Goal: Transaction & Acquisition: Purchase product/service

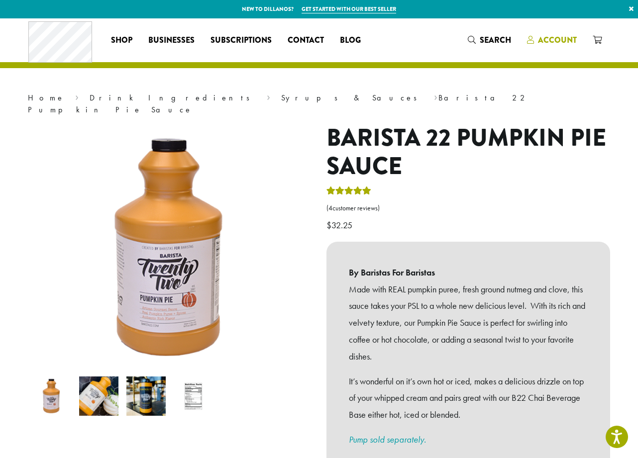
click at [559, 40] on span "Account" at bounding box center [557, 39] width 39 height 11
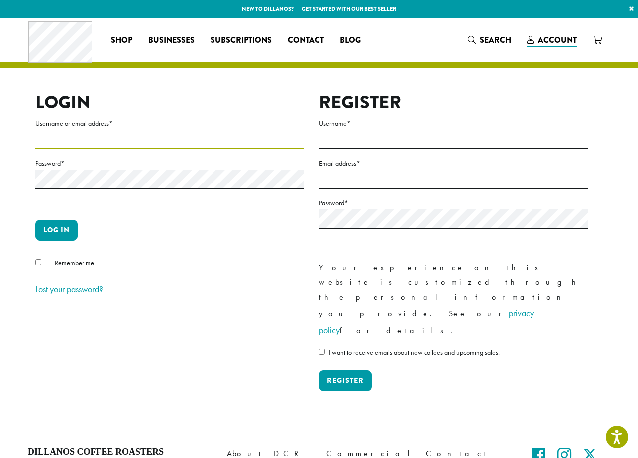
click at [201, 148] on input "Username or email address *" at bounding box center [169, 139] width 269 height 19
click at [197, 138] on input "Username or email address *" at bounding box center [169, 139] width 269 height 19
drag, startPoint x: 101, startPoint y: 141, endPoint x: 21, endPoint y: 134, distance: 79.4
click at [21, 134] on div "**********" at bounding box center [318, 225] width 597 height 414
type input "**********"
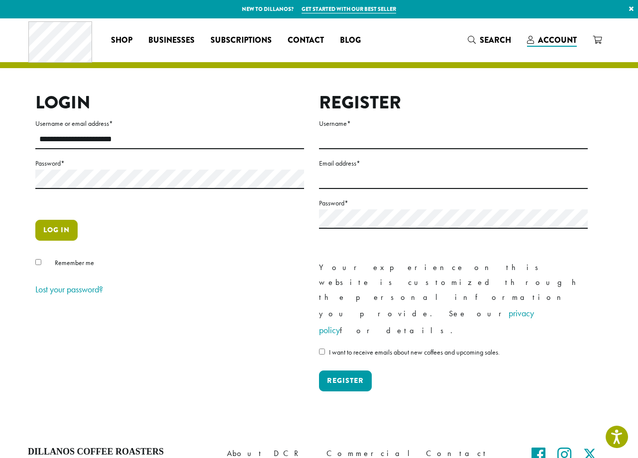
click at [51, 228] on button "Log in" at bounding box center [56, 230] width 42 height 21
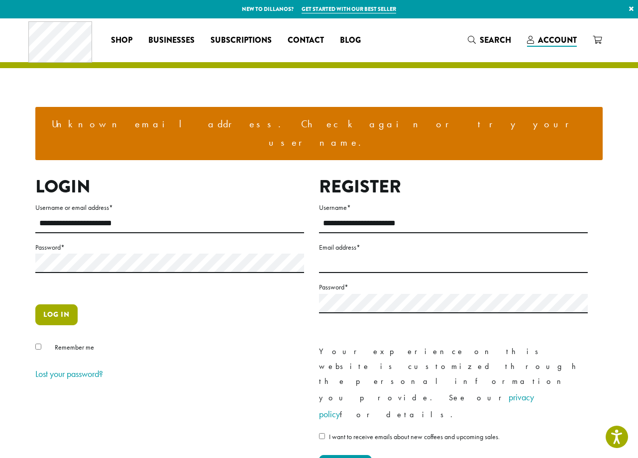
click at [44, 305] on button "Log in" at bounding box center [56, 315] width 42 height 21
click at [358, 254] on input "Email address *" at bounding box center [453, 263] width 269 height 19
type input "**********"
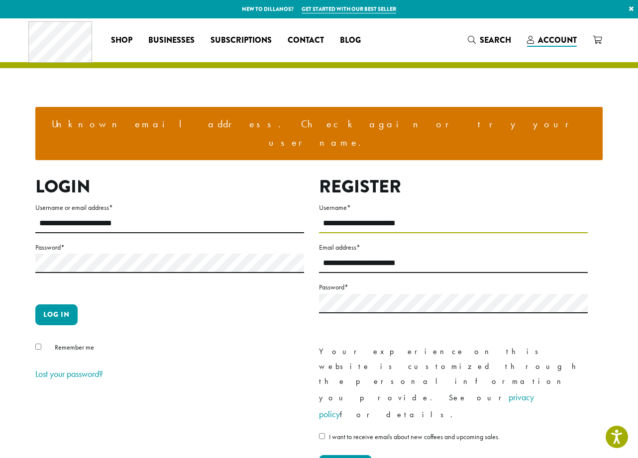
drag, startPoint x: 426, startPoint y: 205, endPoint x: 308, endPoint y: 197, distance: 118.2
click at [308, 197] on div "**********" at bounding box center [311, 334] width 567 height 316
type input "**********"
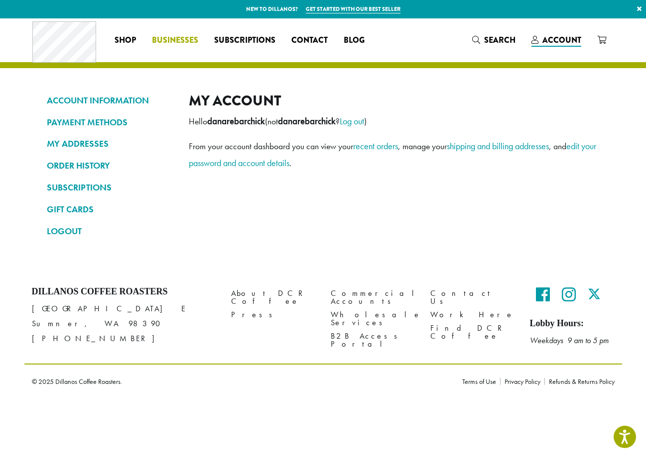
click at [170, 42] on span "Businesses" at bounding box center [175, 40] width 46 height 12
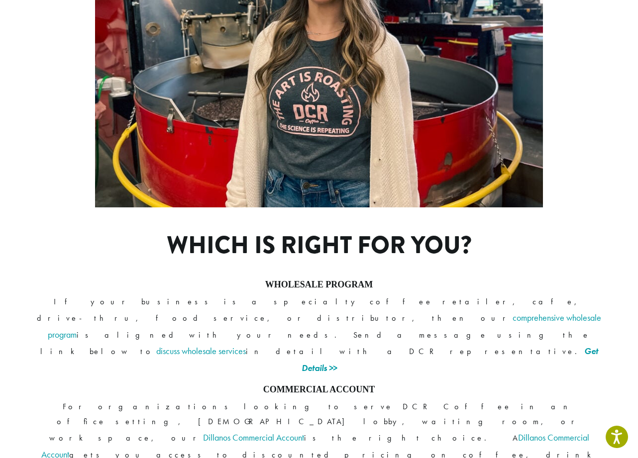
scroll to position [634, 0]
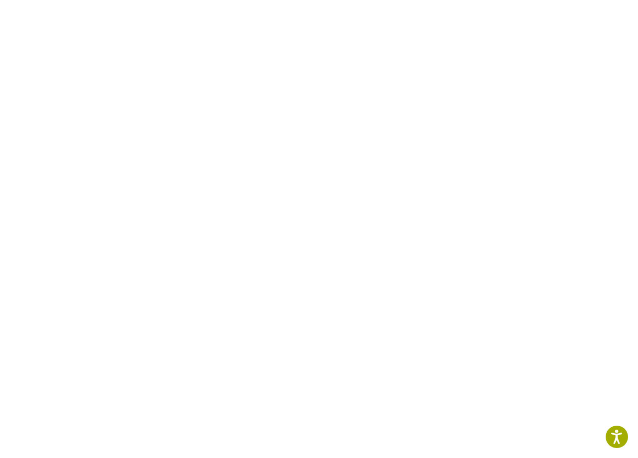
scroll to position [594, 0]
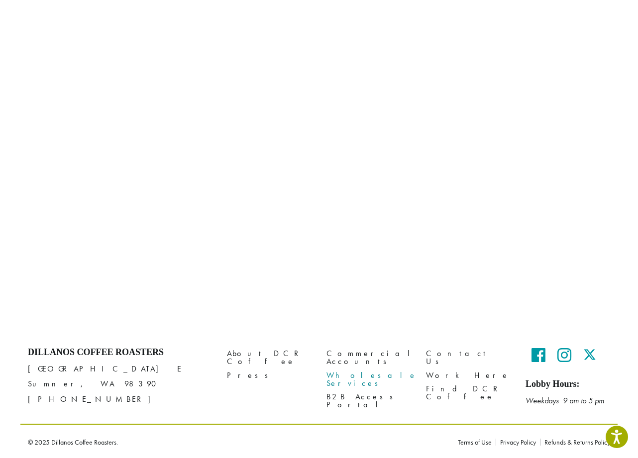
click at [369, 369] on link "Wholesale Services" at bounding box center [369, 379] width 85 height 21
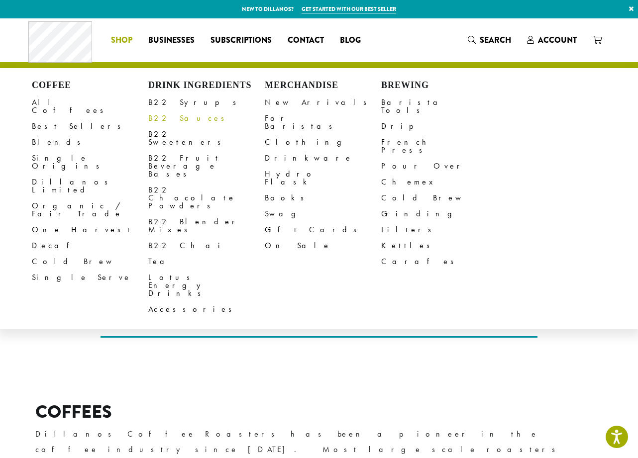
click at [168, 118] on link "B22 Sauces" at bounding box center [206, 118] width 116 height 16
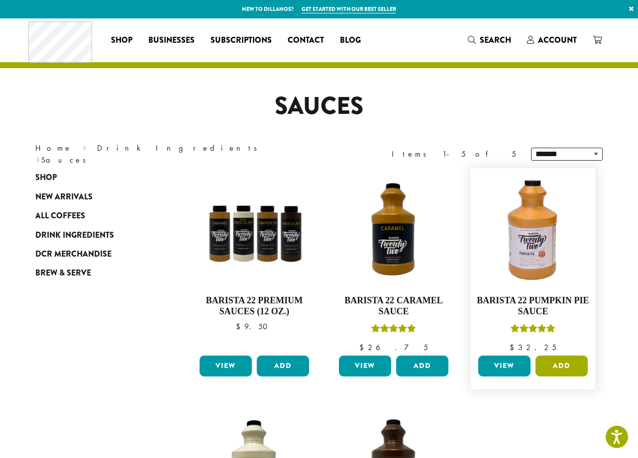
click at [554, 361] on button "Add" at bounding box center [562, 366] width 52 height 21
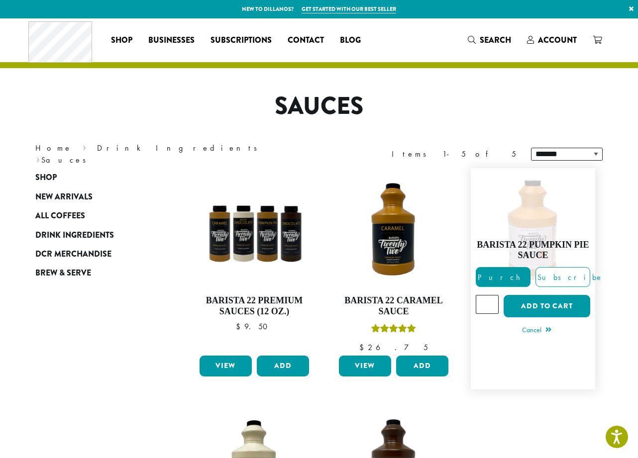
click at [490, 301] on input "*" at bounding box center [487, 304] width 23 height 19
type input "*"
click at [491, 300] on input "*" at bounding box center [487, 304] width 23 height 19
click at [540, 306] on button "Add to cart" at bounding box center [547, 306] width 87 height 22
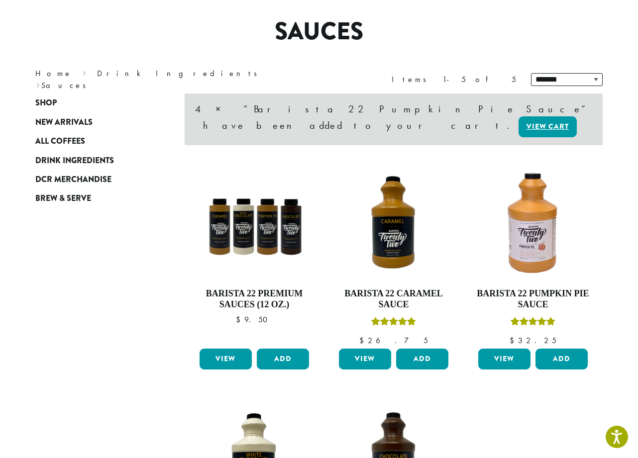
scroll to position [77, 0]
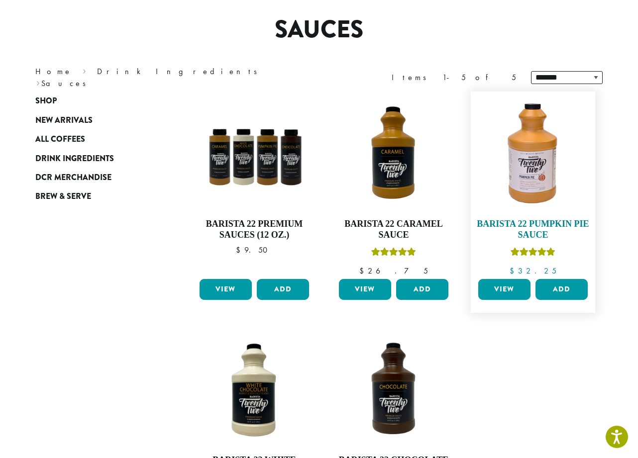
click at [536, 186] on img at bounding box center [533, 154] width 114 height 114
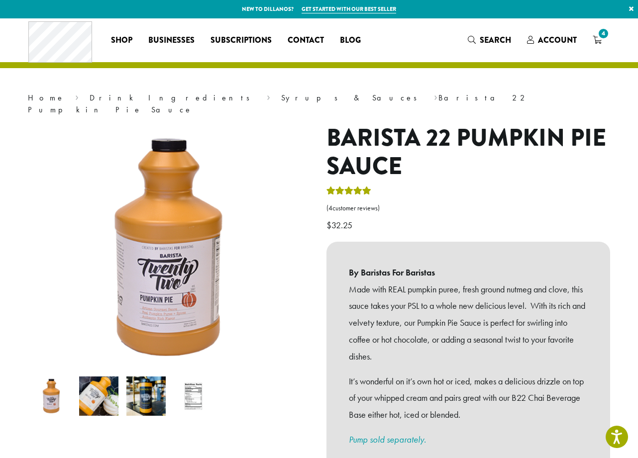
click at [185, 389] on img at bounding box center [193, 396] width 39 height 39
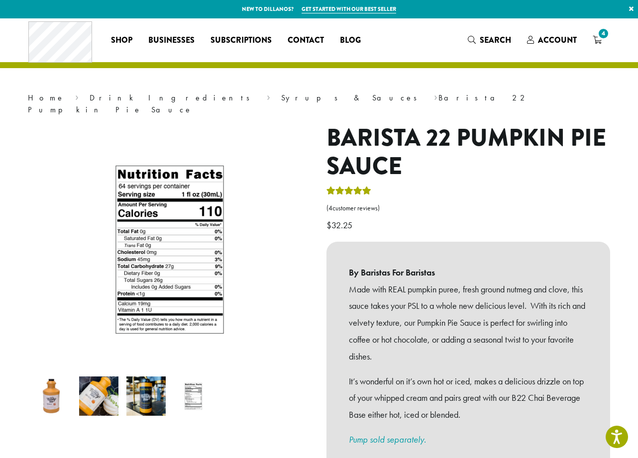
click at [404, 354] on div "Made with REAL pumpkin puree, fresh ground nutmeg and clove, this sauce takes y…" at bounding box center [468, 377] width 239 height 192
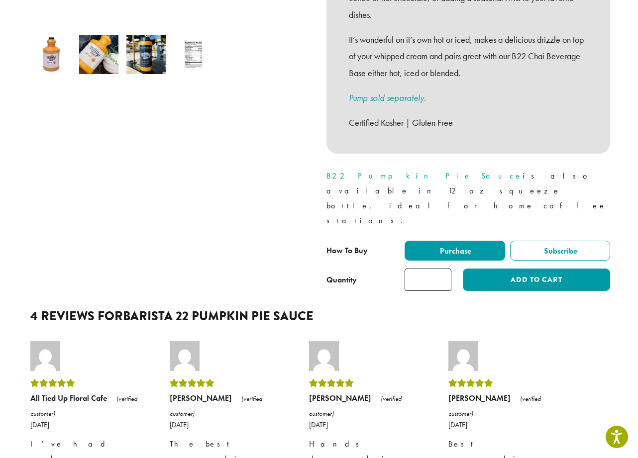
scroll to position [43, 0]
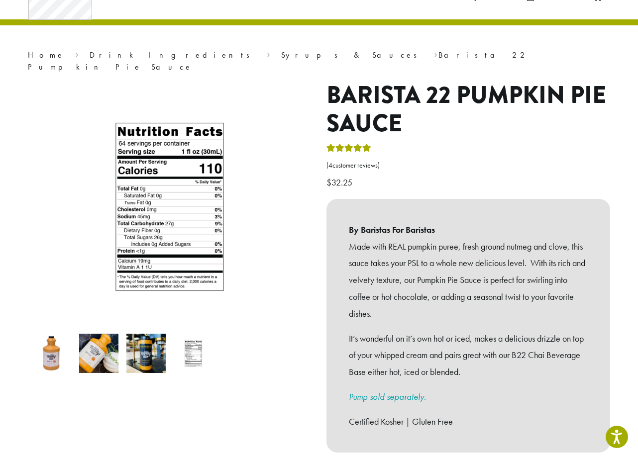
click at [378, 391] on link "Pump sold separately." at bounding box center [387, 396] width 77 height 11
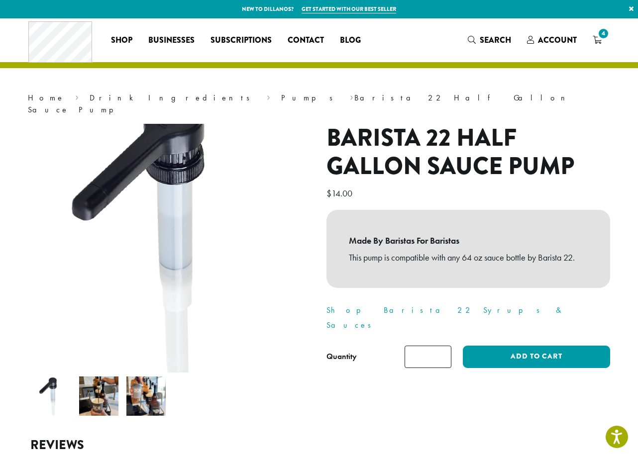
scroll to position [13, 0]
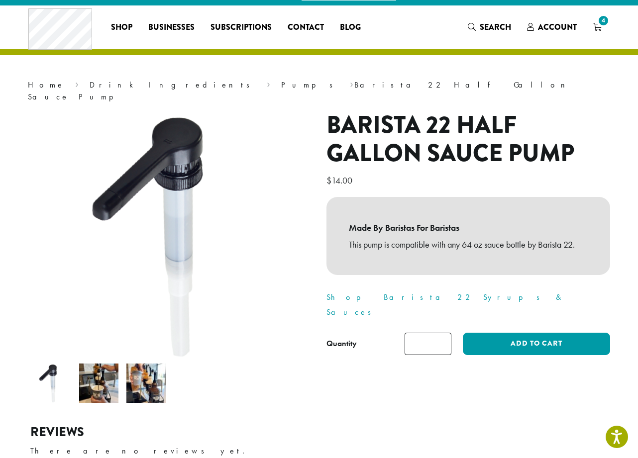
click at [441, 333] on input "*" at bounding box center [428, 344] width 47 height 22
type input "*"
click at [443, 333] on input "*" at bounding box center [428, 344] width 47 height 22
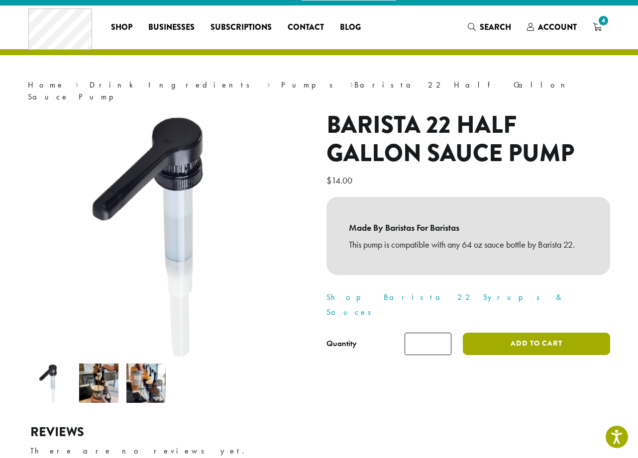
click at [508, 333] on button "Add to cart" at bounding box center [536, 344] width 147 height 22
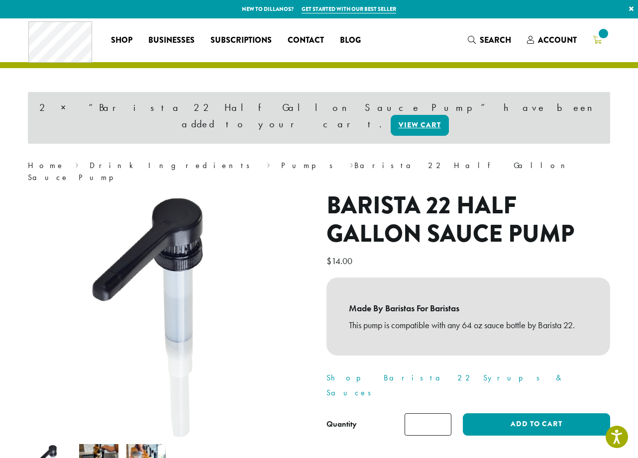
click at [601, 38] on span at bounding box center [603, 33] width 13 height 13
